Goal: Find specific page/section: Find specific page/section

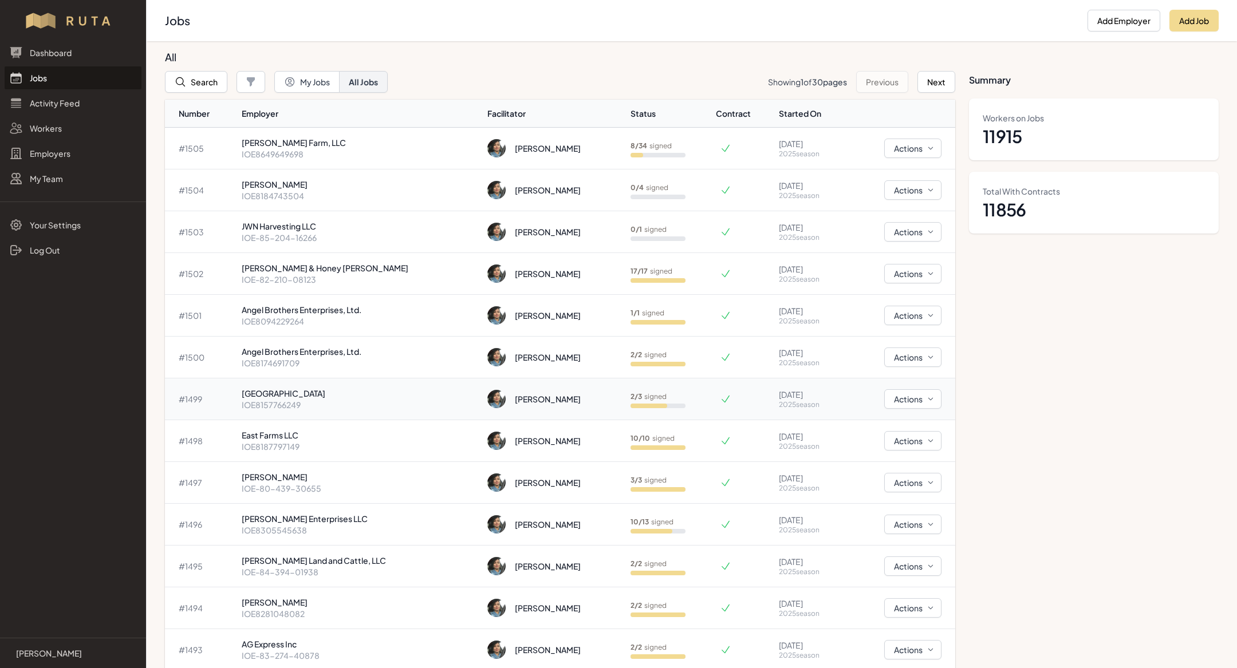
click at [368, 396] on p "[GEOGRAPHIC_DATA]" at bounding box center [360, 393] width 236 height 11
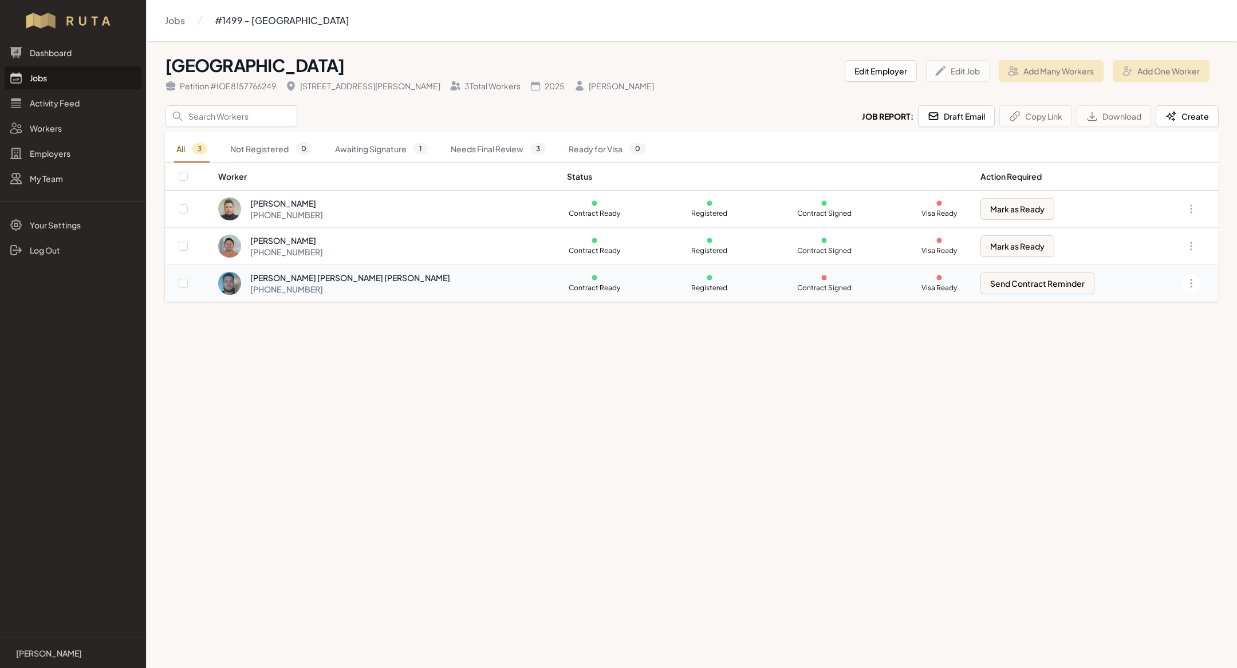
click at [566, 284] on td "Contract Ready Registered Contract Signed Visa Ready" at bounding box center [766, 283] width 413 height 37
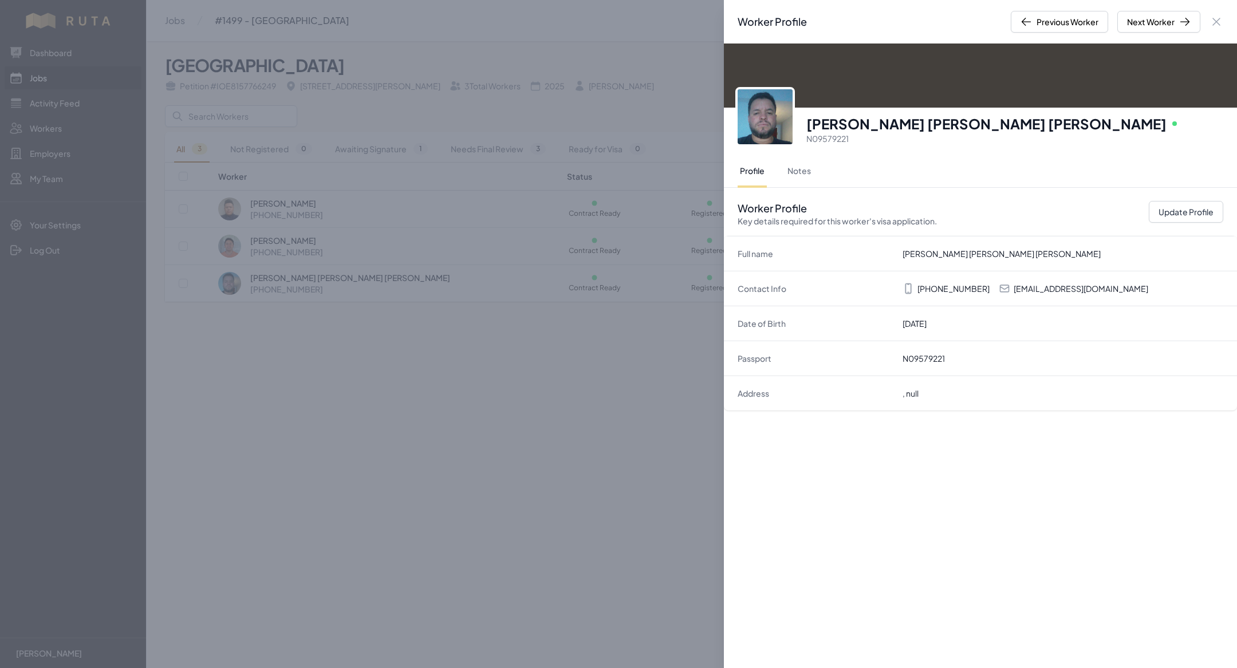
click at [1083, 289] on p "juanpabloguerrerosandoval@gmail.com" at bounding box center [1080, 288] width 135 height 11
copy p "juanpabloguerrerosandoval@gmail.com"
